Goal: Information Seeking & Learning: Check status

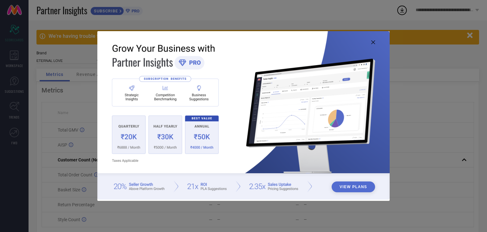
click at [371, 43] on img at bounding box center [243, 115] width 293 height 168
click at [375, 44] on img at bounding box center [243, 115] width 293 height 168
click at [373, 43] on icon at bounding box center [374, 42] width 4 height 4
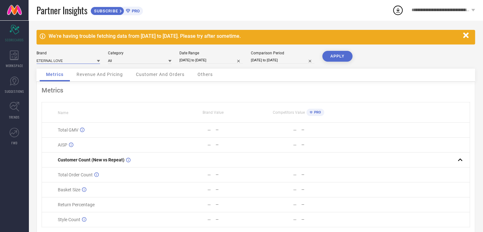
drag, startPoint x: 59, startPoint y: 61, endPoint x: 98, endPoint y: 58, distance: 39.5
click at [59, 61] on input at bounding box center [67, 60] width 63 height 7
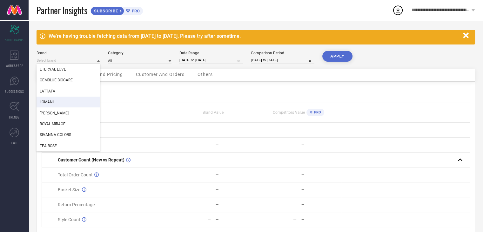
scroll to position [23, 0]
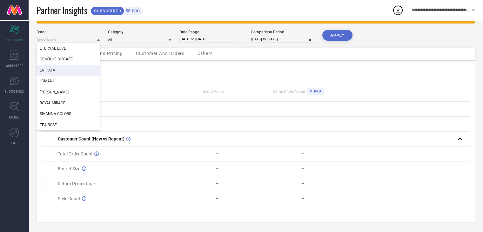
click at [80, 69] on div "LATTAFA" at bounding box center [67, 70] width 63 height 11
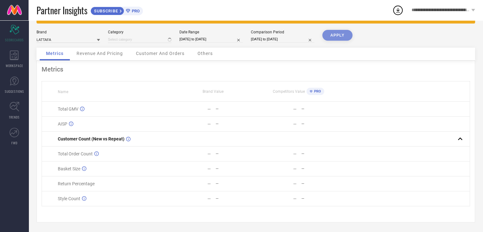
type input "All"
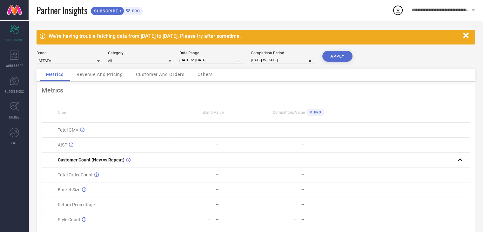
scroll to position [0, 0]
click at [342, 57] on button "APPLY" at bounding box center [337, 56] width 30 height 11
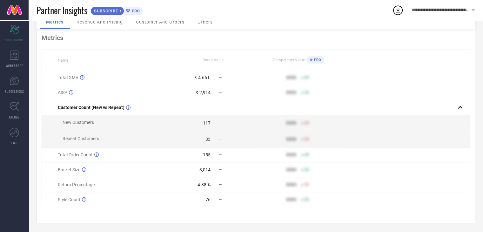
scroll to position [56, 0]
drag, startPoint x: 197, startPoint y: 183, endPoint x: 212, endPoint y: 182, distance: 14.9
click at [212, 182] on div "4.38 % —" at bounding box center [212, 183] width 85 height 5
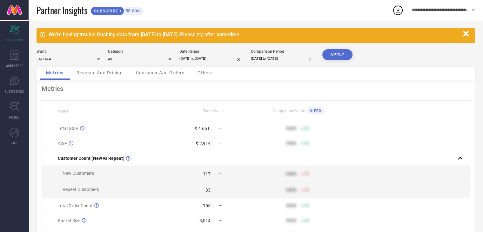
scroll to position [0, 0]
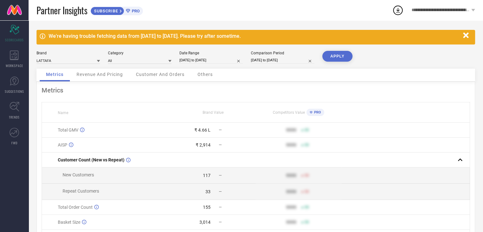
click at [225, 57] on input "[DATE] to [DATE]" at bounding box center [210, 60] width 63 height 7
select select "7"
select select "2025"
select select "8"
select select "2025"
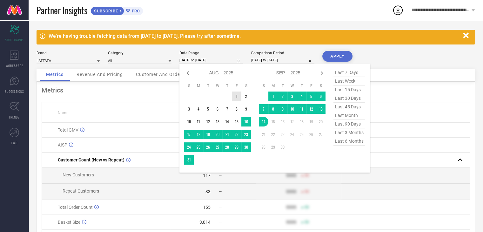
type input "After [DATE]"
click at [235, 94] on td "1" at bounding box center [237, 96] width 10 height 10
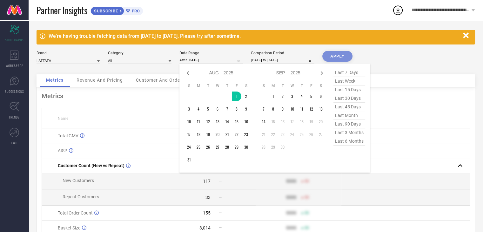
click at [334, 56] on div "APPLY" at bounding box center [337, 62] width 30 height 23
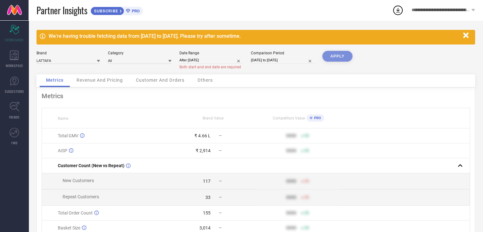
select select "7"
select select "2025"
select select "8"
select select "2025"
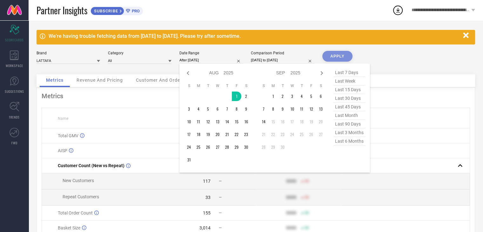
click at [217, 61] on input "After [DATE]" at bounding box center [210, 60] width 63 height 7
type input "[DATE] to [DATE]"
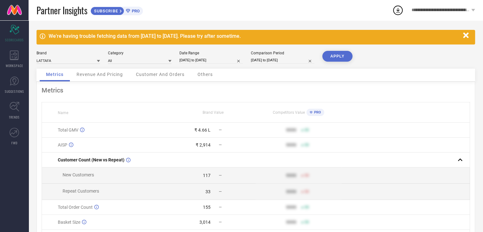
click at [270, 64] on div "Comparison Period [DATE] to [DATE]" at bounding box center [282, 57] width 63 height 13
select select "7"
select select "2024"
select select "8"
select select "2024"
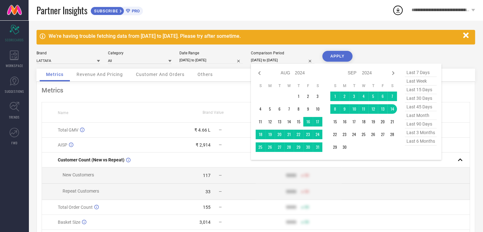
click at [272, 61] on input "[DATE] to [DATE]" at bounding box center [282, 60] width 63 height 7
type input "After [DATE]"
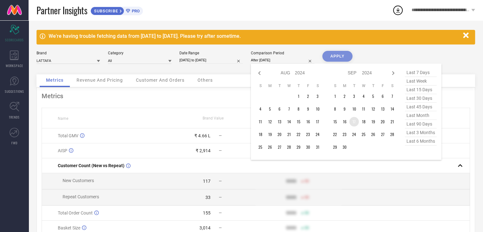
click at [353, 120] on td "17" at bounding box center [354, 122] width 10 height 10
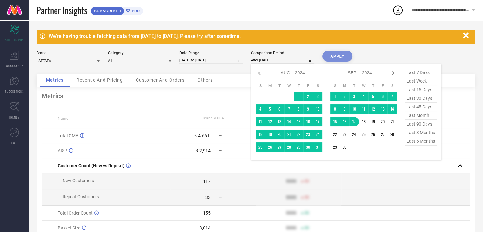
click at [345, 59] on div "APPLY" at bounding box center [337, 62] width 30 height 23
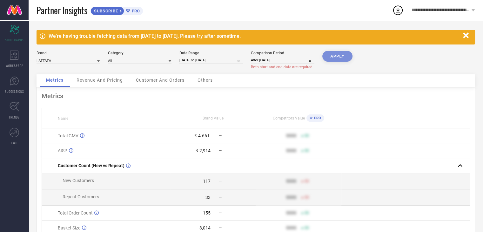
click at [341, 56] on div "APPLY" at bounding box center [337, 62] width 30 height 23
